Goal: Information Seeking & Learning: Learn about a topic

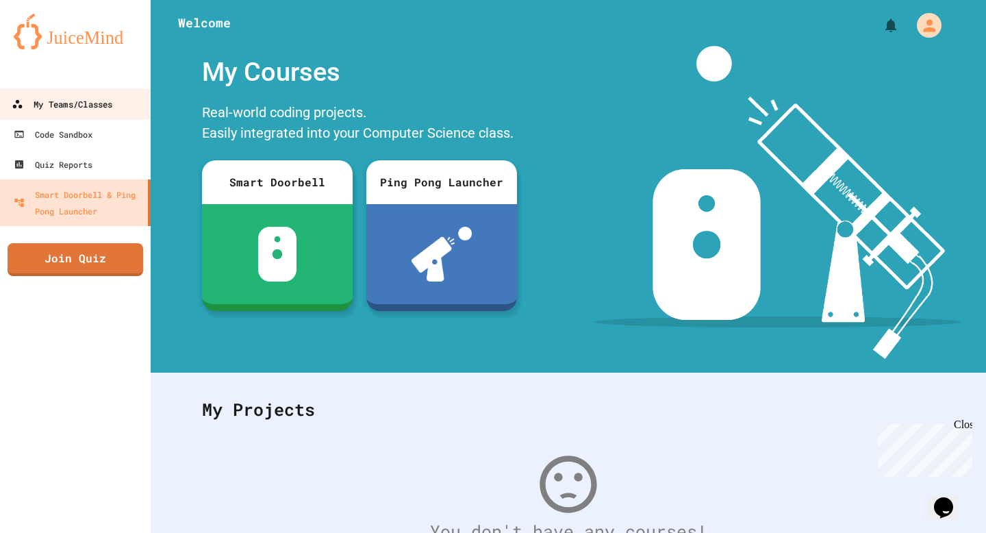
click at [103, 104] on div "My Teams/Classes" at bounding box center [62, 104] width 101 height 17
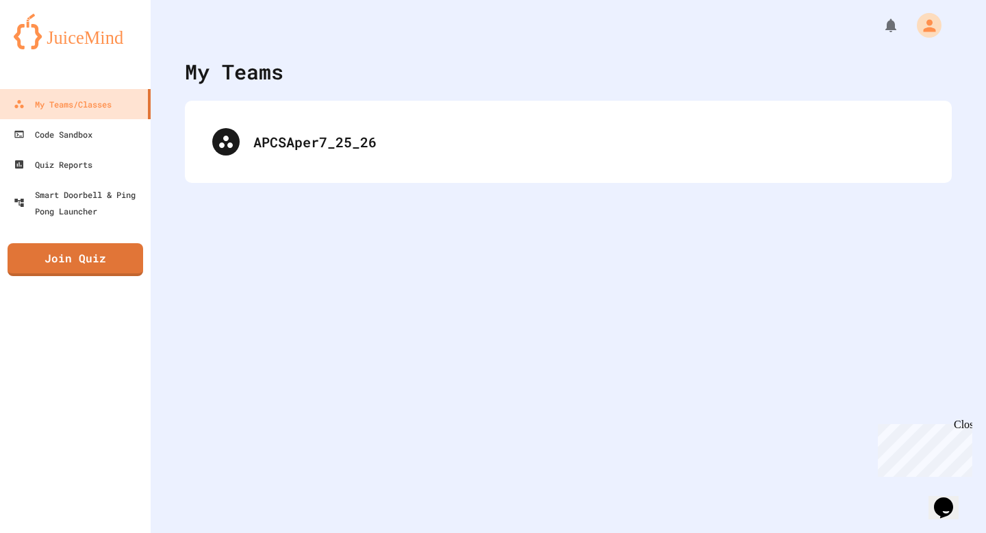
click at [336, 173] on div "APCSAper7_25_26" at bounding box center [568, 142] width 767 height 82
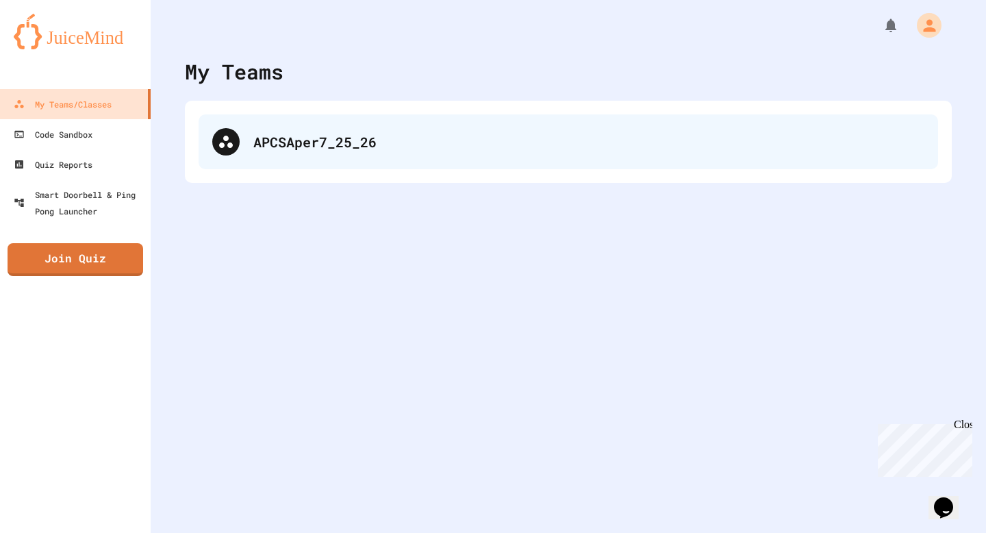
click at [331, 161] on div "APCSAper7_25_26" at bounding box center [569, 141] width 740 height 55
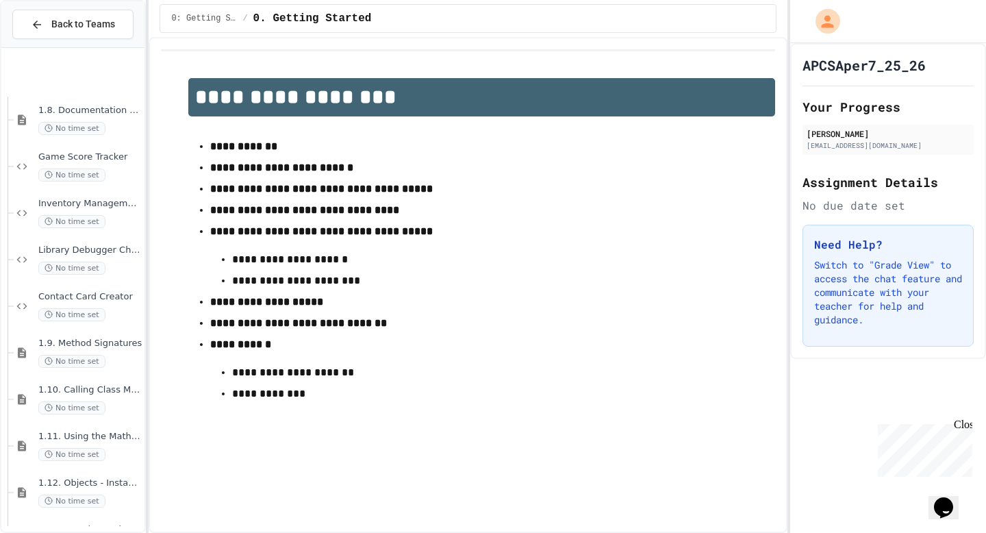
scroll to position [1593, 0]
click at [100, 488] on span "1.14. Calling Instance Methods" at bounding box center [89, 485] width 103 height 12
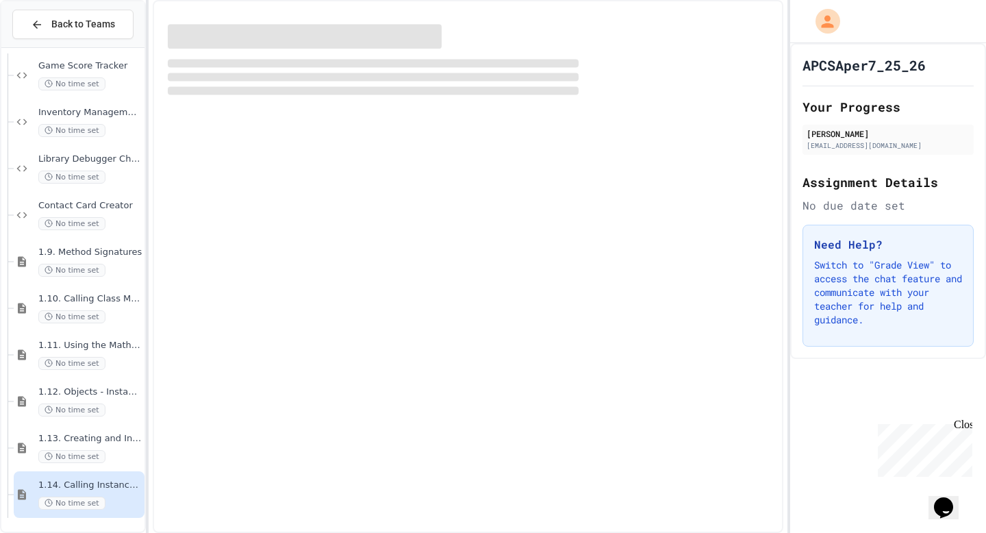
scroll to position [1577, 0]
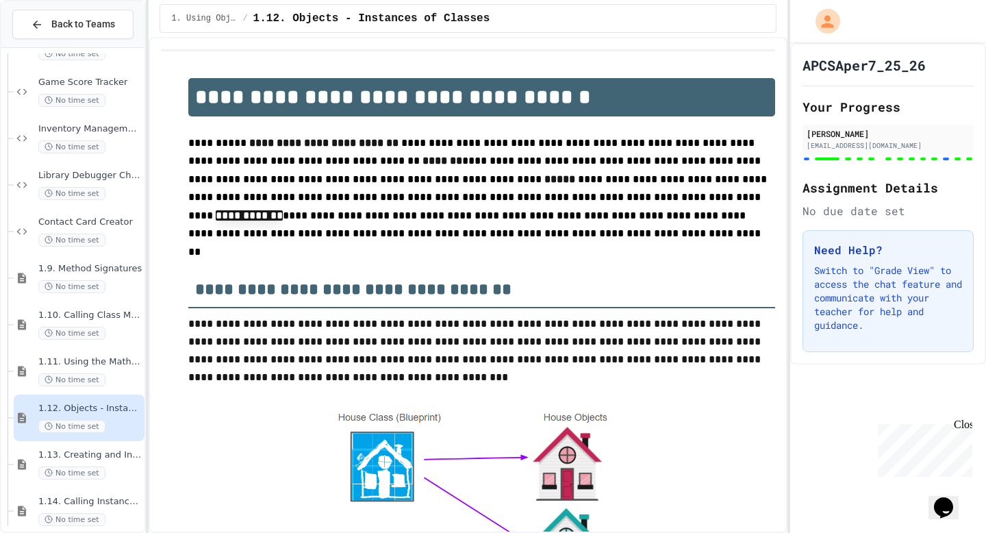
click at [115, 368] on div "1.11. Using the Math Class No time set" at bounding box center [89, 371] width 103 height 30
